Goal: Task Accomplishment & Management: Manage account settings

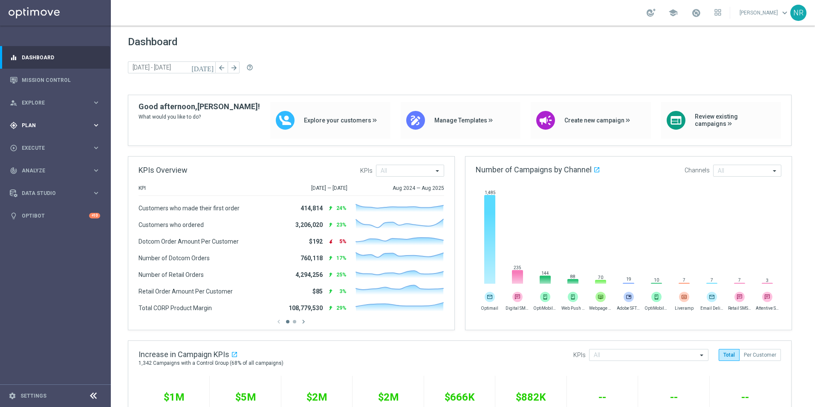
click at [55, 133] on div "gps_fixed Plan keyboard_arrow_right" at bounding box center [55, 125] width 110 height 23
click at [52, 140] on link "Target Groups" at bounding box center [55, 142] width 67 height 7
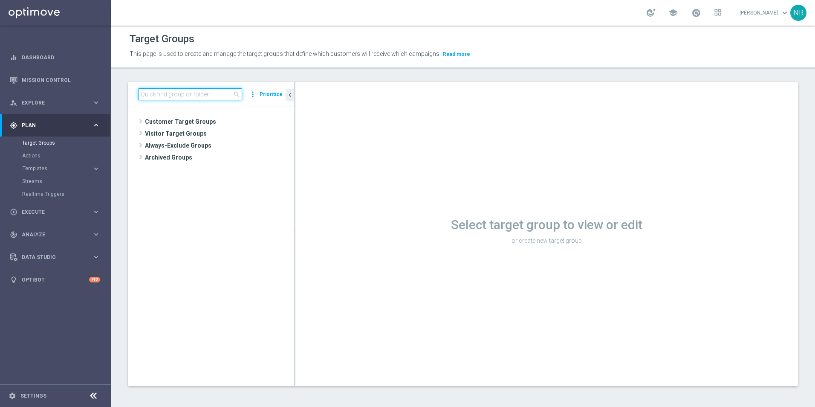
click at [156, 91] on input at bounding box center [190, 94] width 104 height 12
paste input "ED_OMNI_[DATE]_Email"
type input "ED_OMNI_[DATE]_Email"
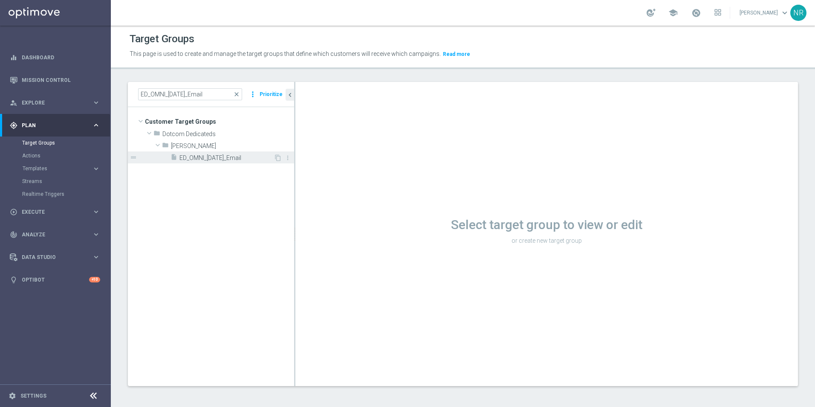
click at [210, 158] on span "ED_OMNI_[DATE]_Email" at bounding box center [227, 157] width 94 height 7
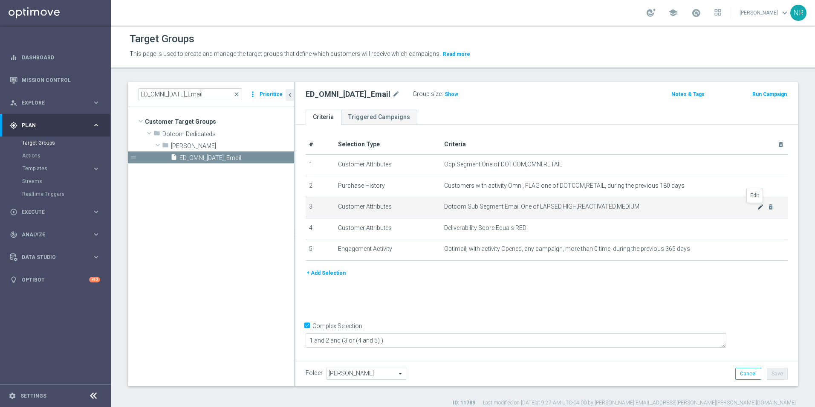
click at [757, 209] on icon "mode_edit" at bounding box center [760, 206] width 7 height 7
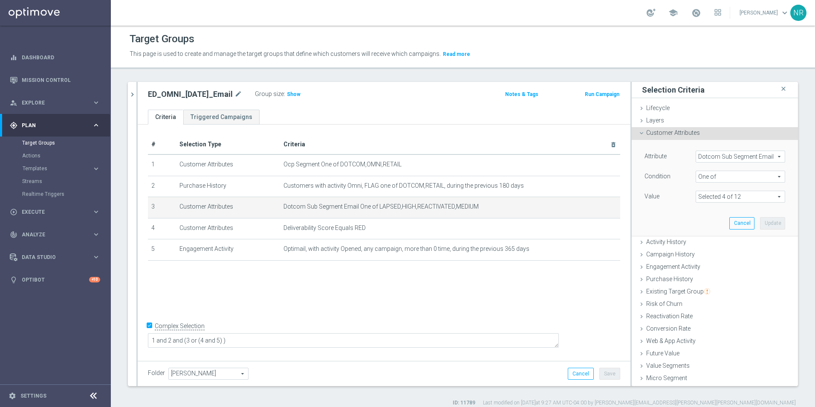
click at [744, 201] on span at bounding box center [740, 196] width 89 height 11
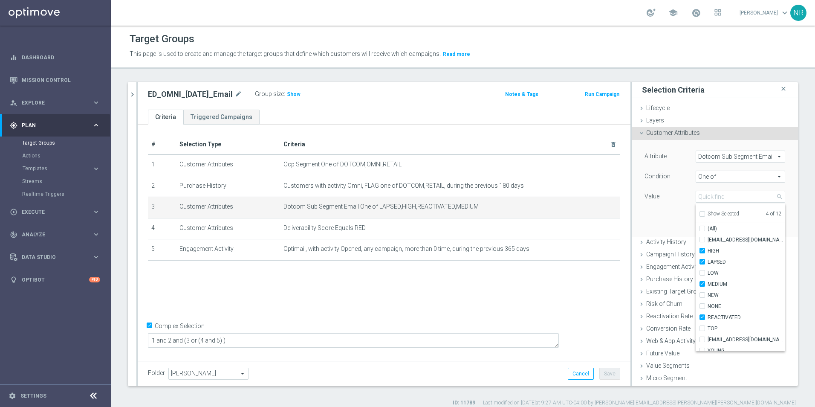
click at [725, 215] on span "Show Selected" at bounding box center [724, 214] width 32 height 6
click at [705, 215] on input "Show Selected" at bounding box center [702, 215] width 6 height 6
checkbox input "true"
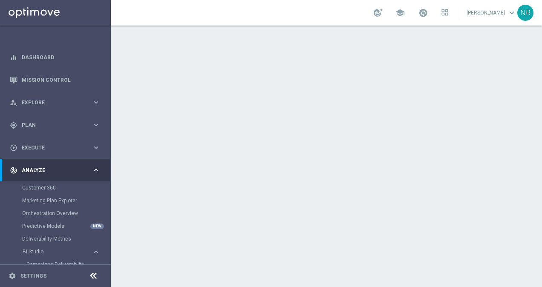
scroll to position [85, 0]
